Goal: Task Accomplishment & Management: Manage account settings

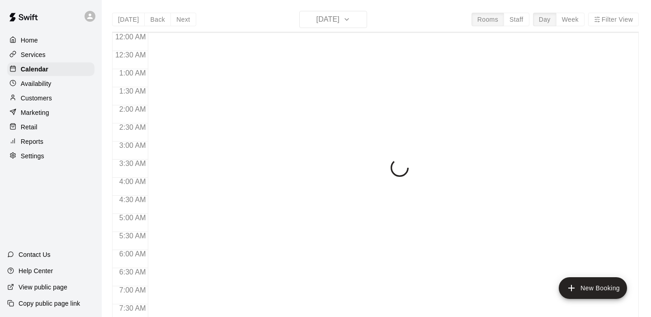
click at [37, 52] on p "Services" at bounding box center [33, 54] width 25 height 9
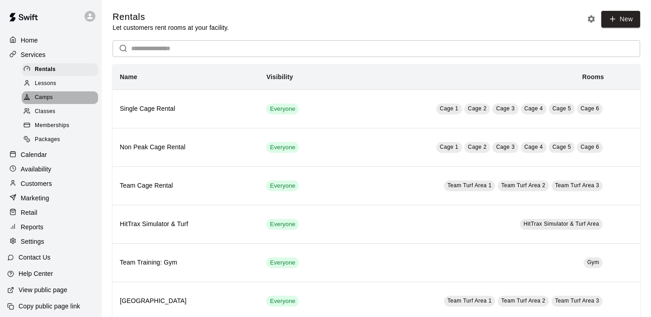
click at [49, 98] on span "Camps" at bounding box center [44, 97] width 18 height 9
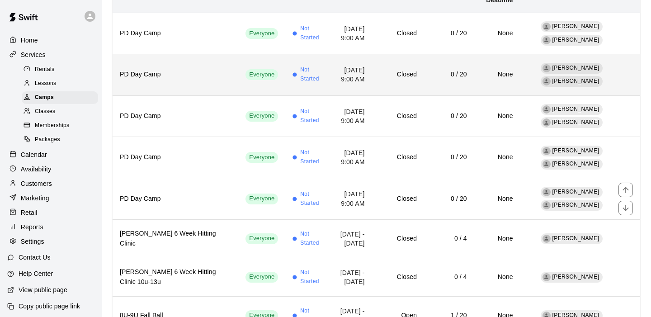
scroll to position [125, 0]
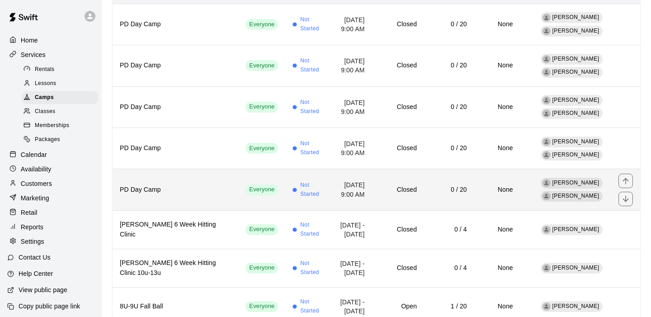
click at [182, 185] on h6 "PD Day Camp" at bounding box center [175, 190] width 111 height 10
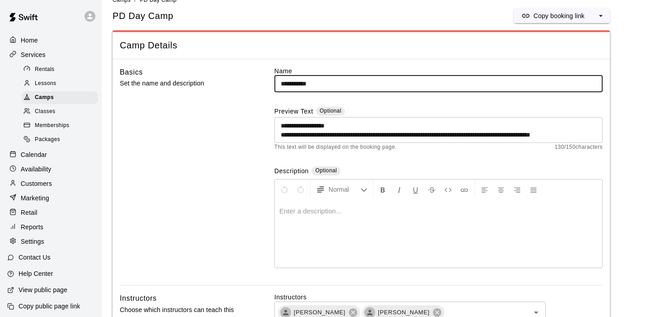
scroll to position [17, 0]
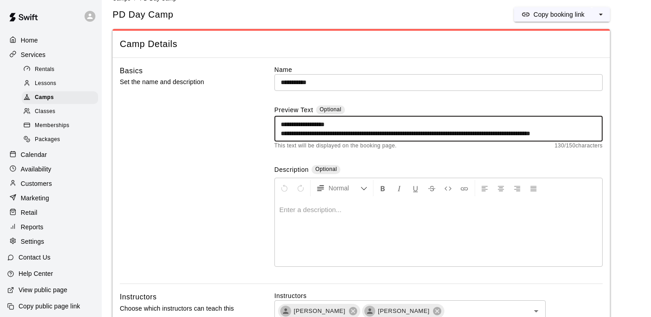
click at [586, 134] on textarea "**********" at bounding box center [438, 129] width 315 height 18
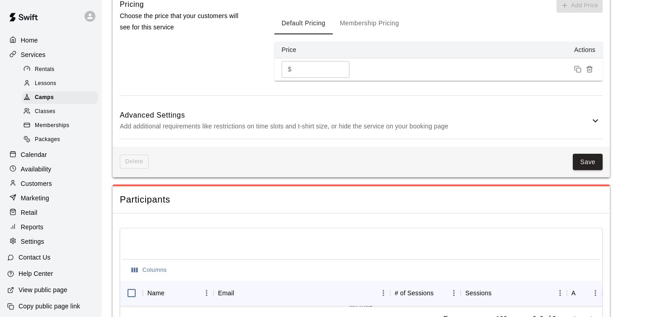
scroll to position [672, 0]
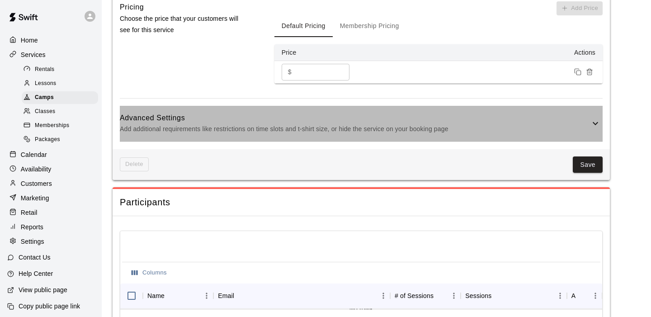
click at [595, 123] on icon at bounding box center [595, 123] width 11 height 11
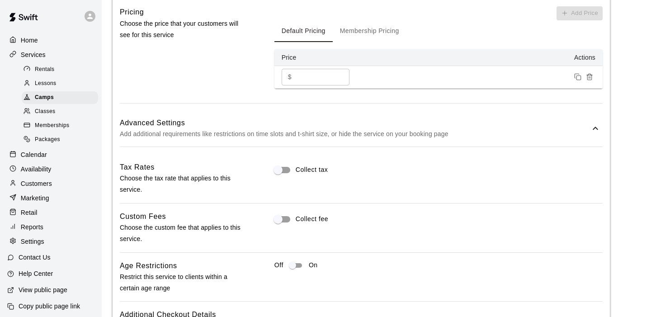
scroll to position [665, 0]
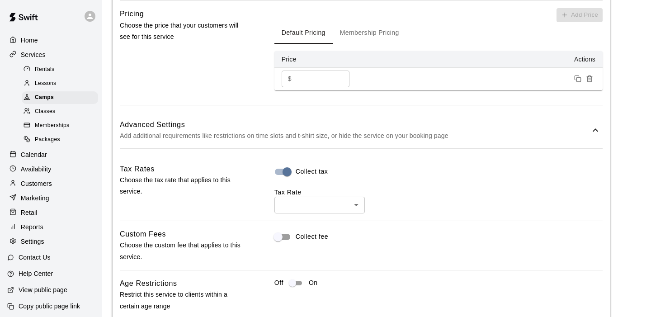
click at [356, 203] on body "**********" at bounding box center [325, 21] width 651 height 1373
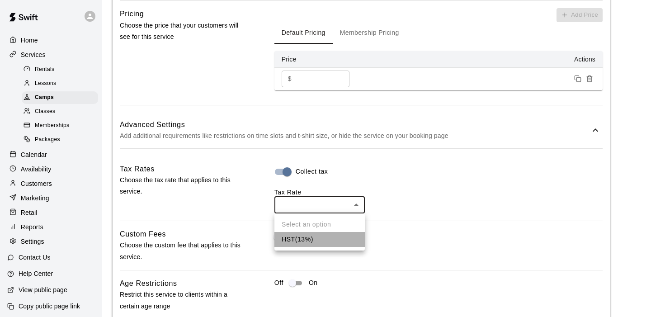
click at [322, 238] on li "HST ( 13 %)" at bounding box center [319, 239] width 90 height 15
type input "***"
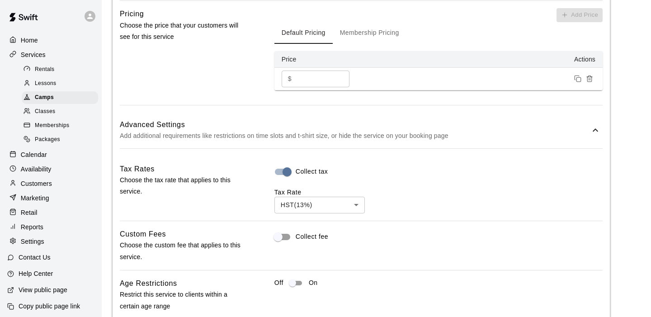
click at [411, 205] on div "HST ( 13 %) *** ​" at bounding box center [438, 205] width 328 height 17
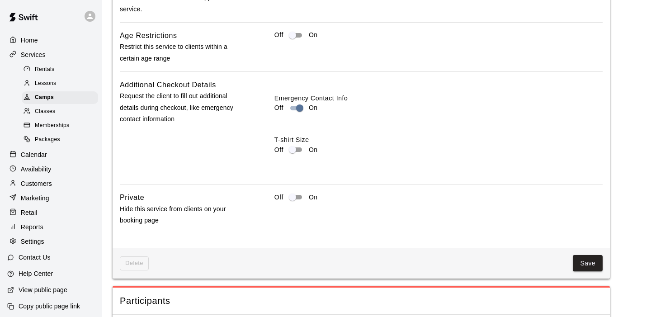
scroll to position [914, 0]
click at [589, 260] on button "Save" at bounding box center [587, 261] width 30 height 17
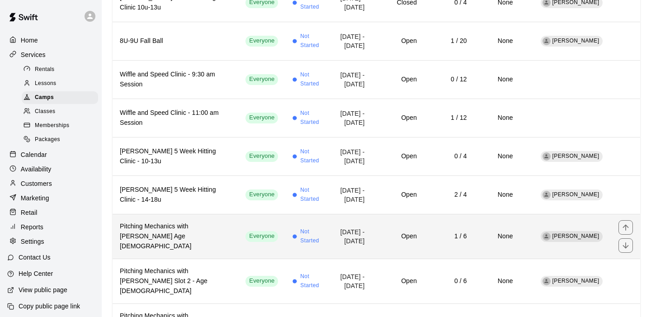
scroll to position [387, 0]
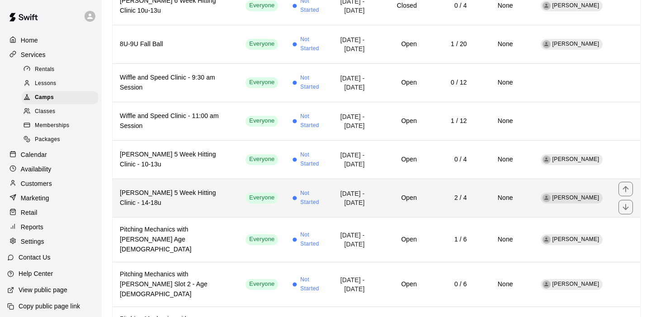
click at [186, 188] on h6 "[PERSON_NAME] 5 Week Hitting Clinic - 14-18u" at bounding box center [175, 198] width 111 height 20
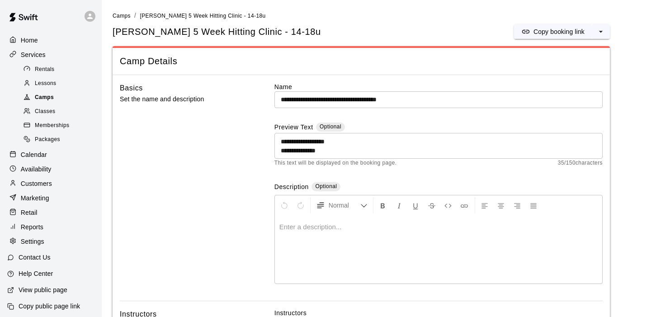
click at [42, 94] on span "Camps" at bounding box center [44, 97] width 19 height 9
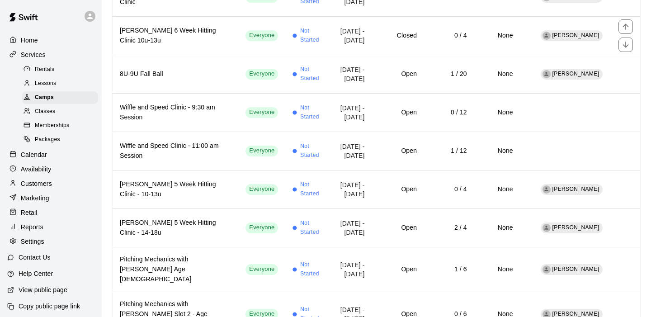
scroll to position [357, 0]
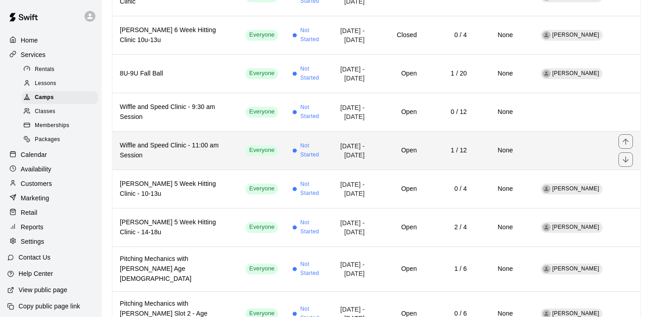
click at [186, 145] on h6 "Wiffle and Speed Clinic - 11:00 am Session" at bounding box center [175, 151] width 111 height 20
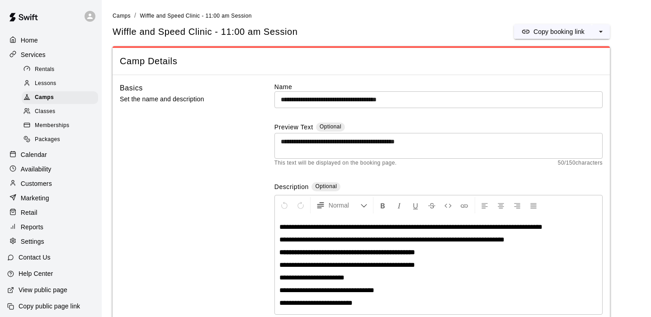
click at [37, 154] on p "Calendar" at bounding box center [34, 154] width 26 height 9
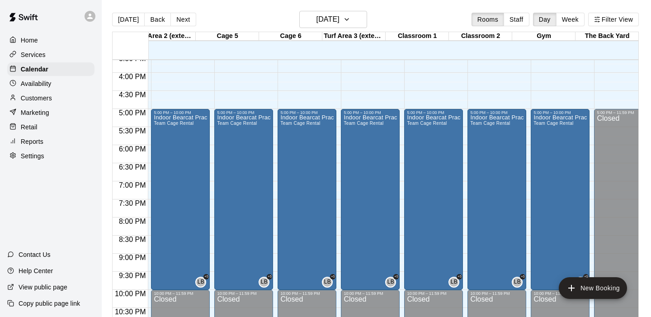
scroll to position [0, 388]
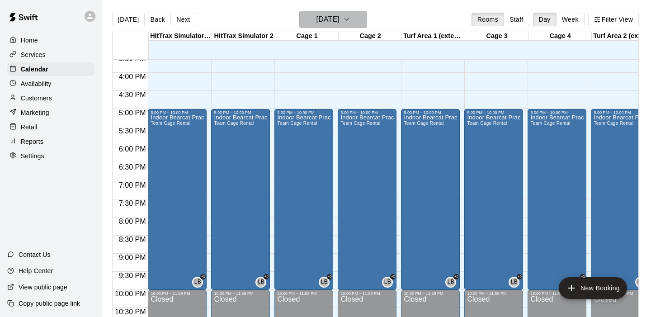
click at [350, 19] on icon "button" at bounding box center [346, 19] width 7 height 11
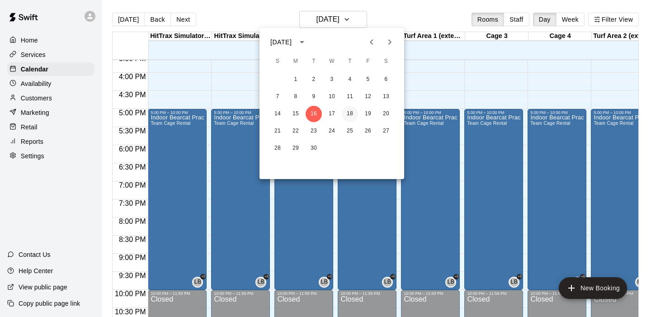
click at [352, 115] on button "18" at bounding box center [350, 114] width 16 height 16
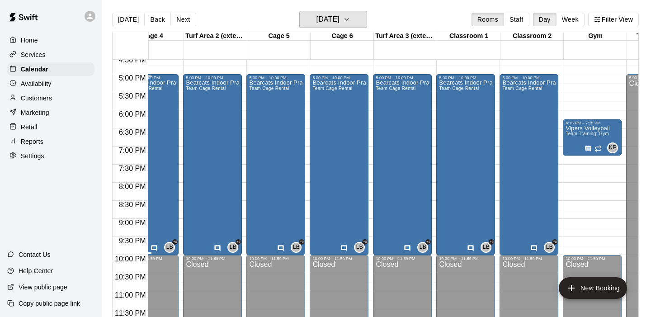
scroll to position [0, 390]
